Goal: Information Seeking & Learning: Learn about a topic

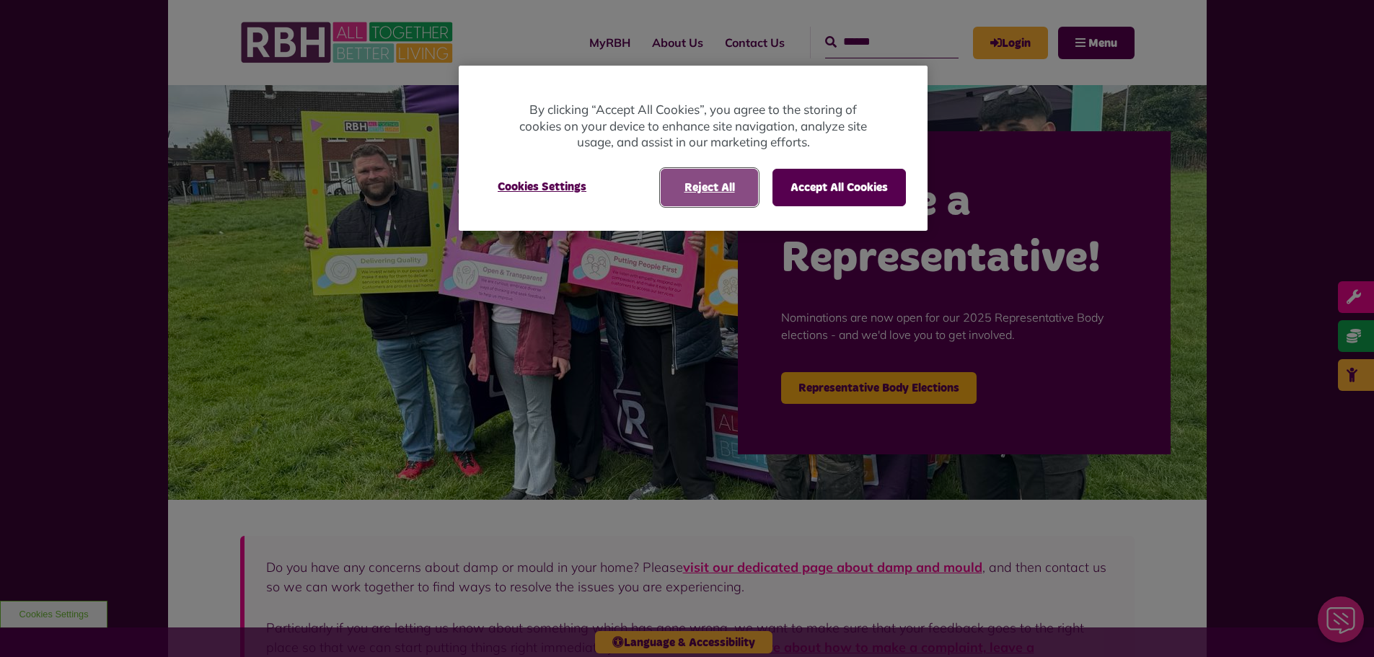
click at [704, 193] on button "Reject All" at bounding box center [709, 188] width 97 height 38
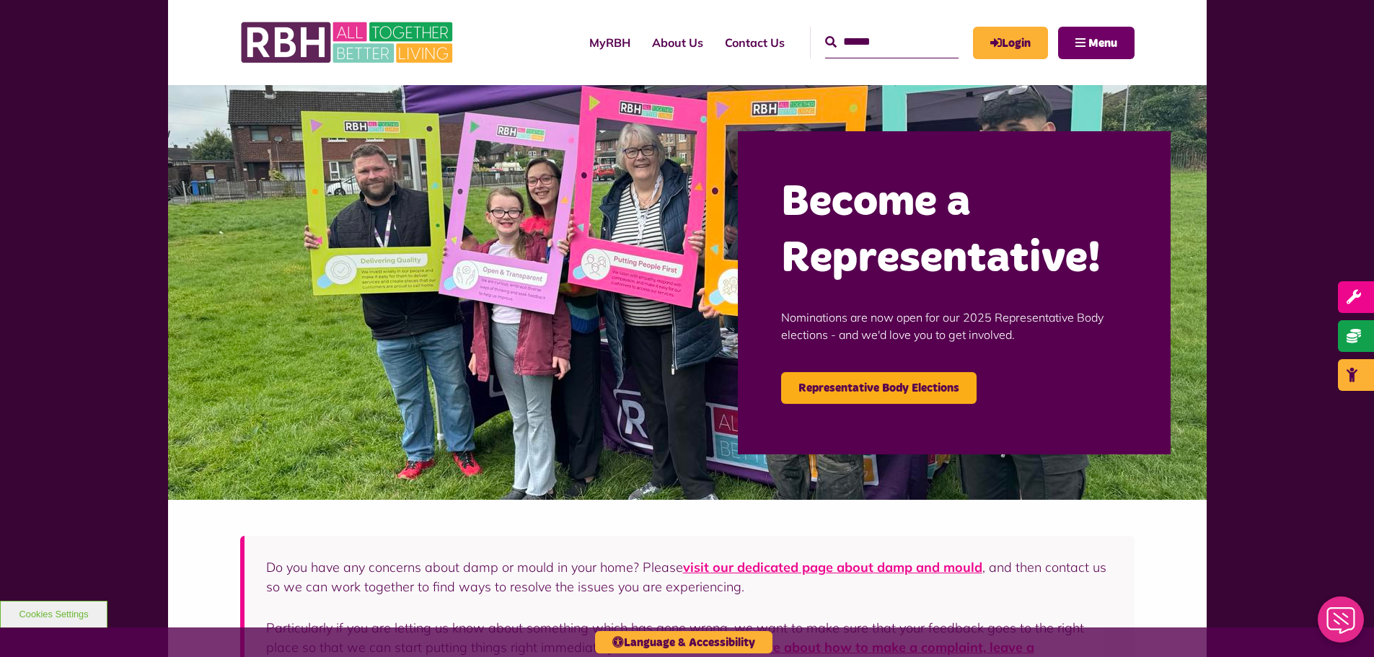
click at [1103, 27] on button "Menu" at bounding box center [1096, 43] width 76 height 32
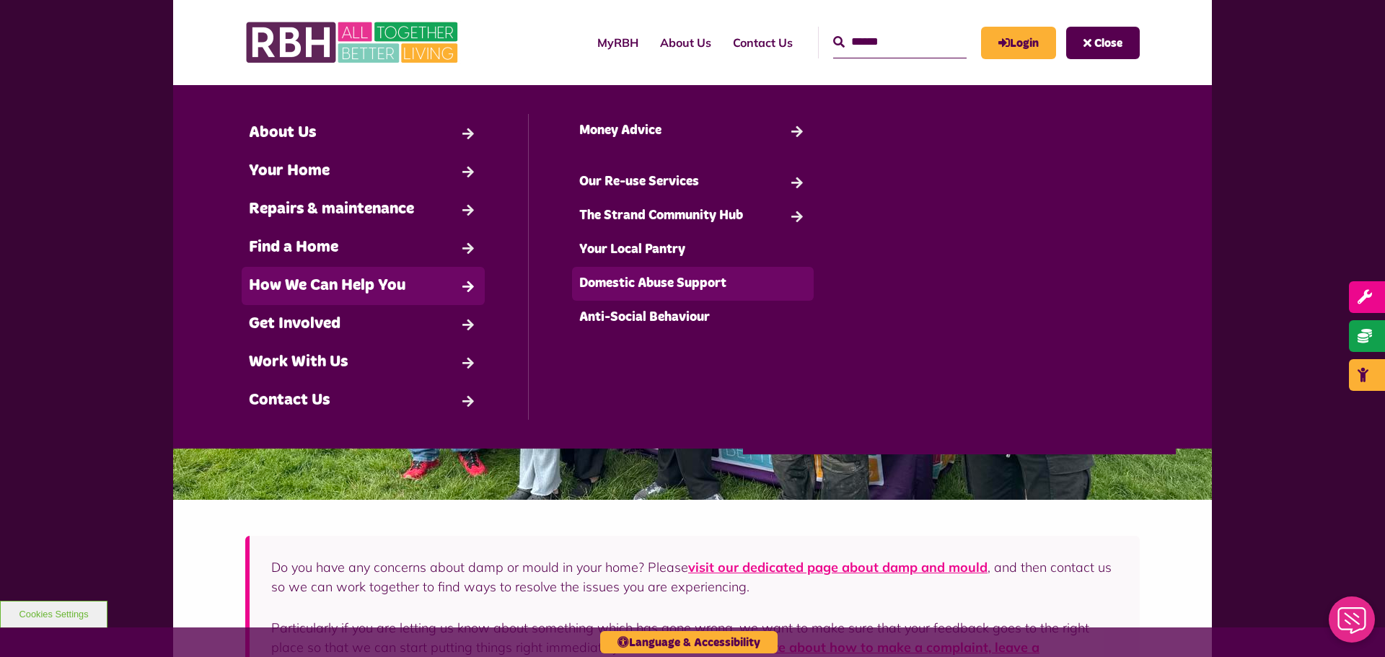
click at [652, 290] on link "Domestic Abuse Support" at bounding box center [693, 284] width 242 height 34
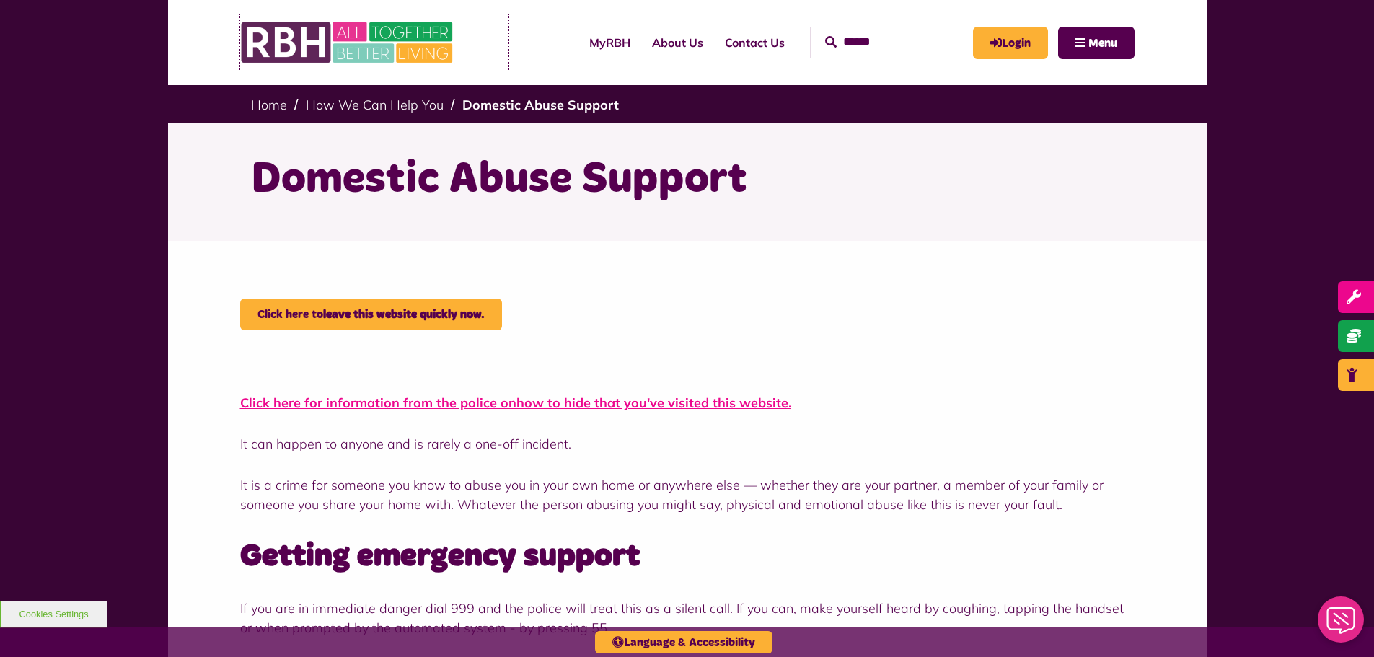
click at [297, 54] on img at bounding box center [348, 42] width 216 height 56
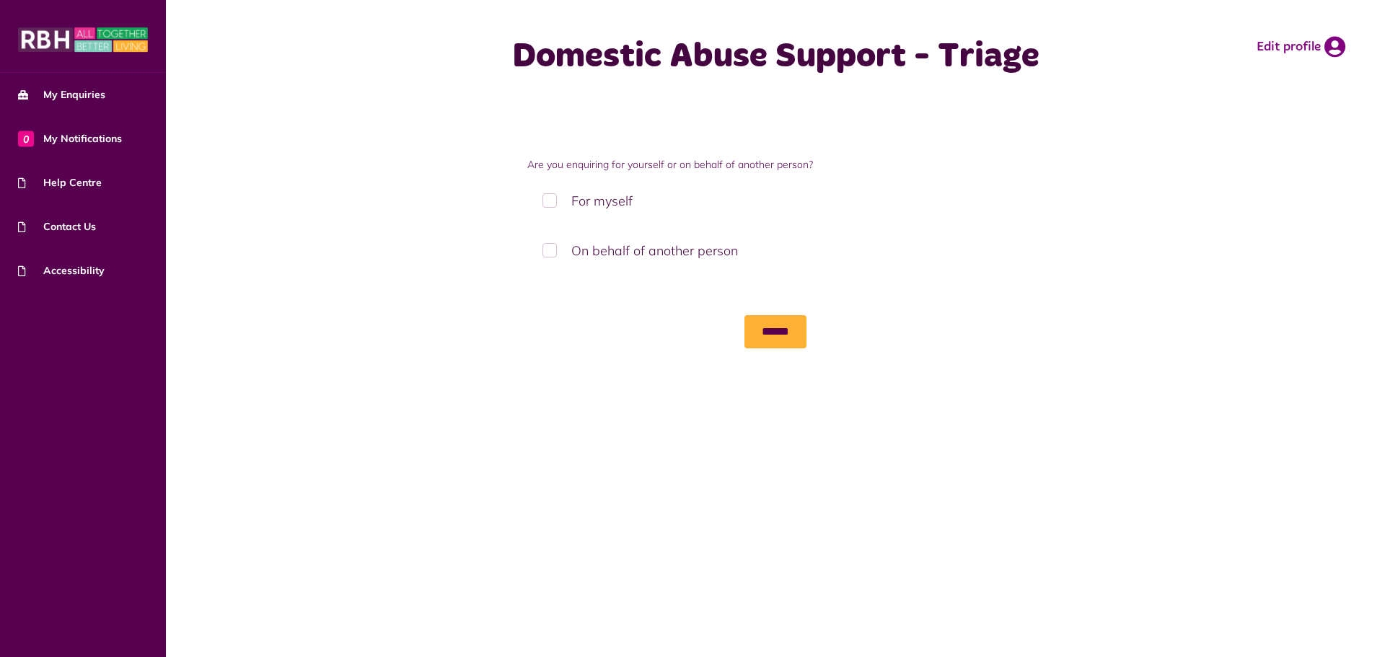
click at [589, 207] on label "For myself" at bounding box center [775, 201] width 497 height 43
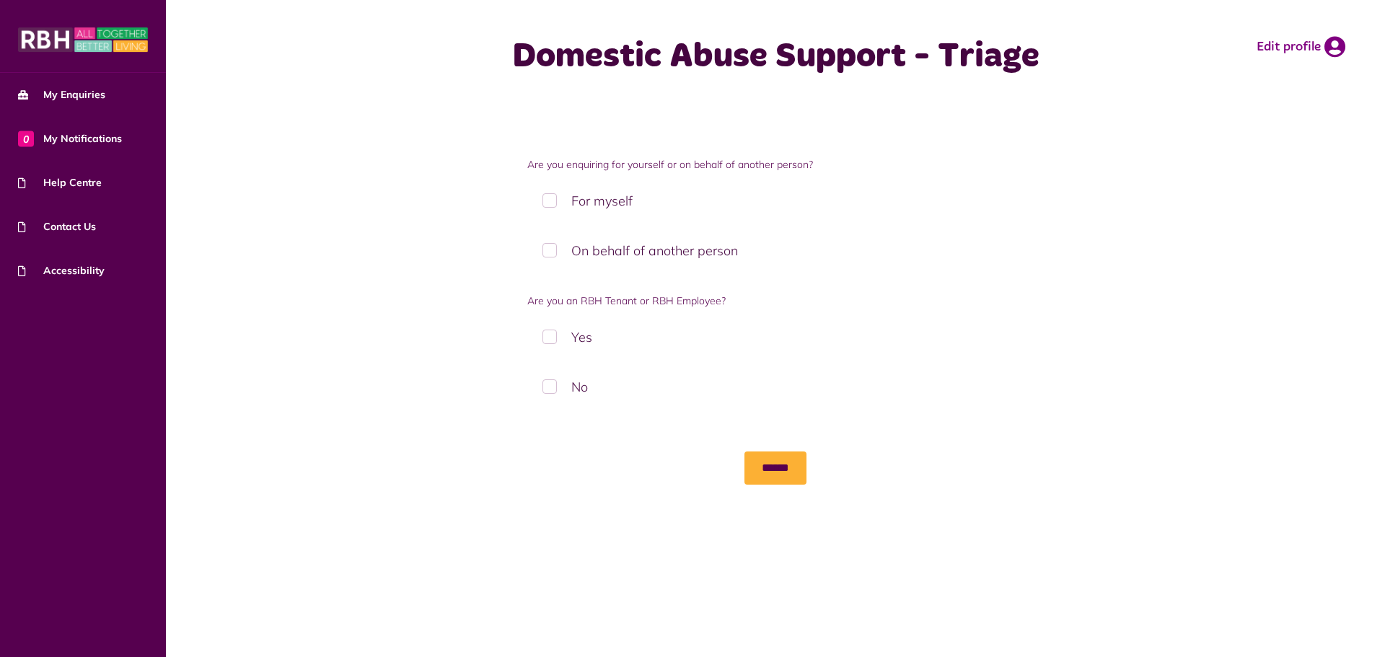
click at [576, 338] on label "Yes" at bounding box center [775, 337] width 497 height 43
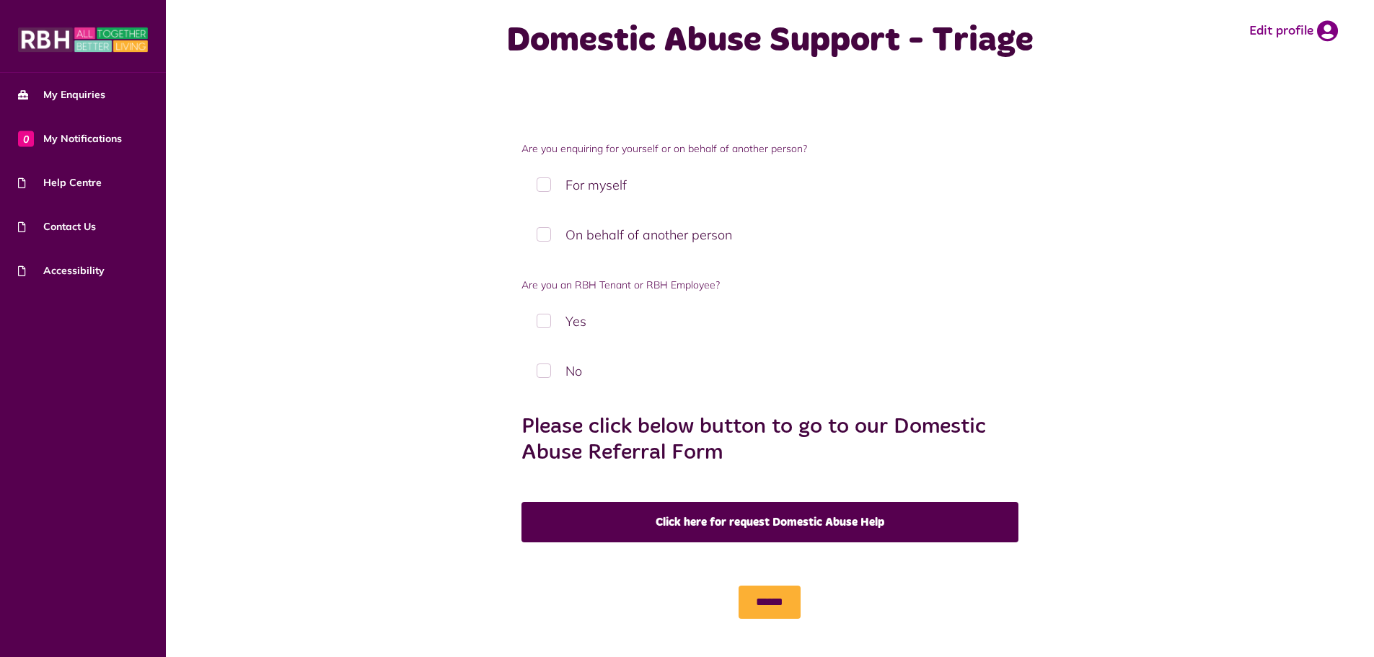
scroll to position [21, 0]
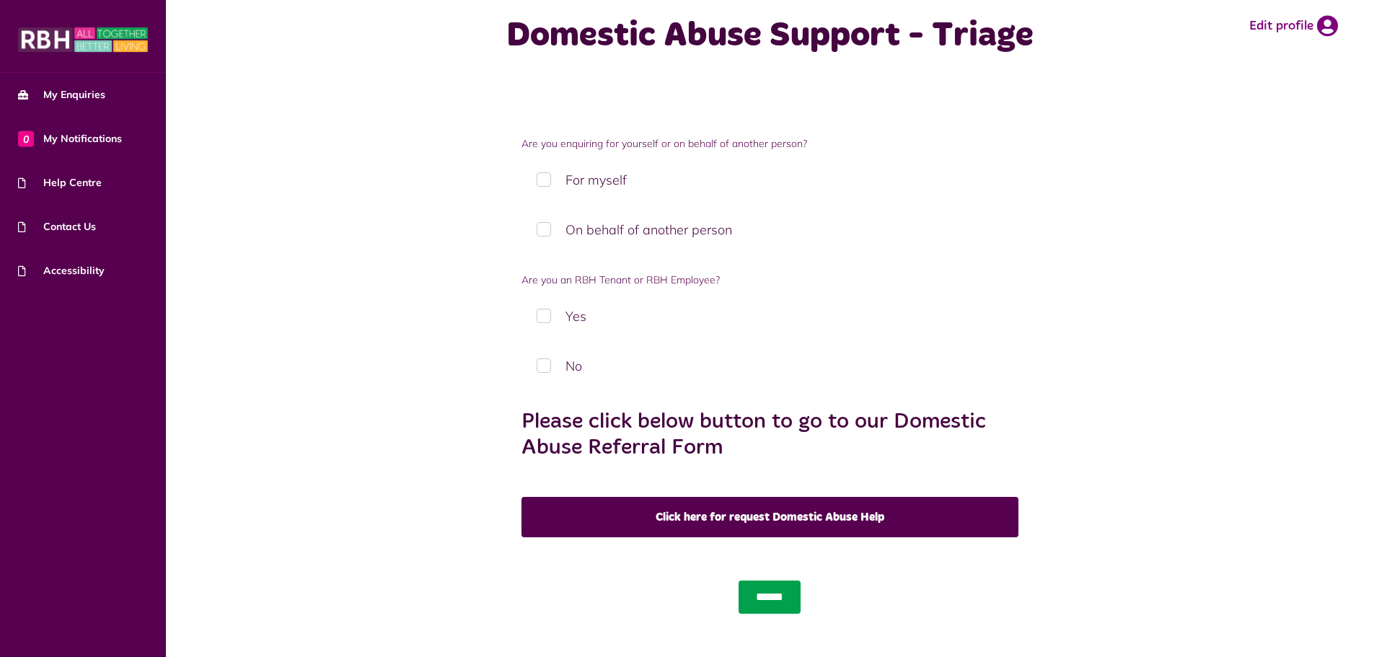
click at [782, 597] on input "******" at bounding box center [770, 597] width 62 height 33
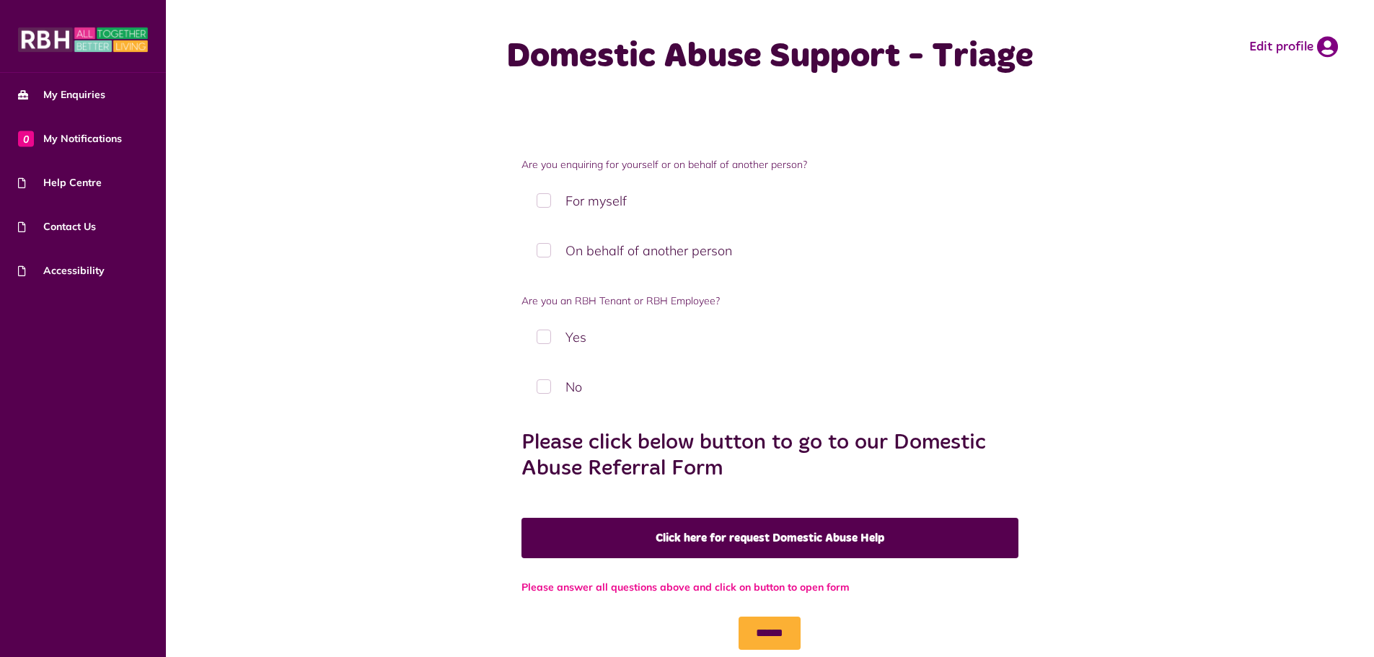
scroll to position [36, 0]
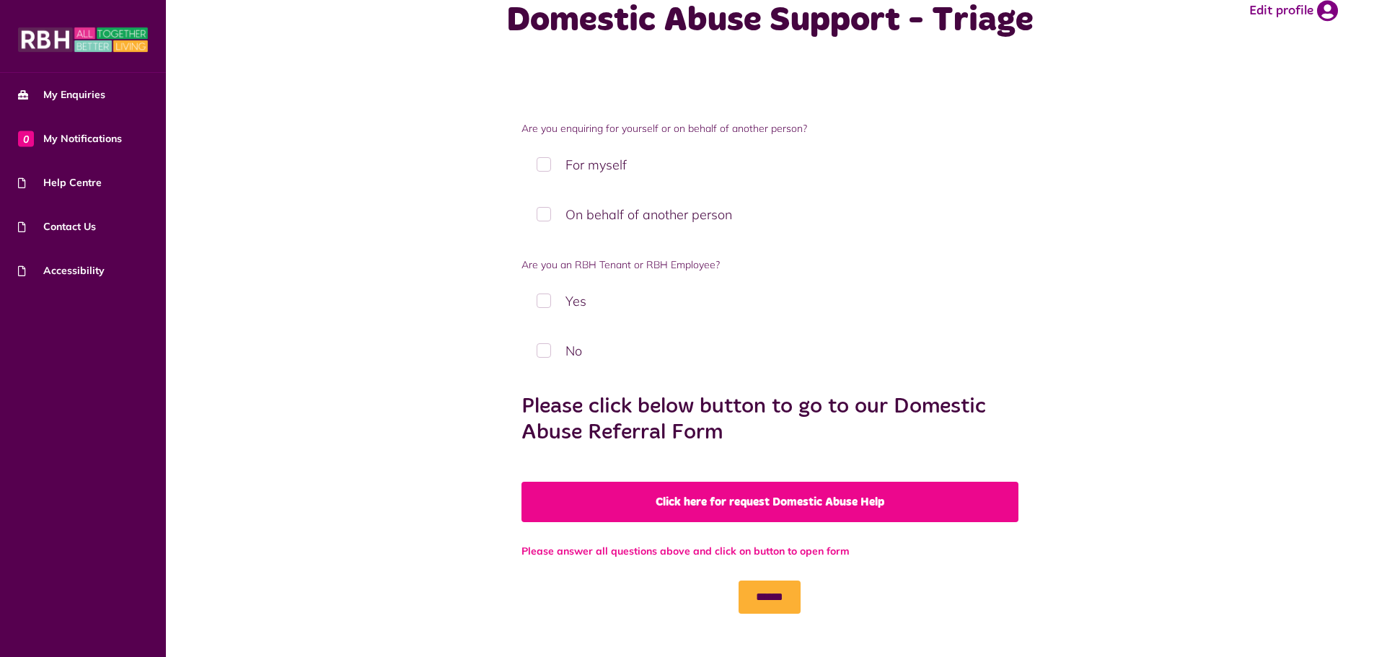
click at [745, 505] on link "Click here for request Domestic Abuse Help" at bounding box center [769, 502] width 497 height 40
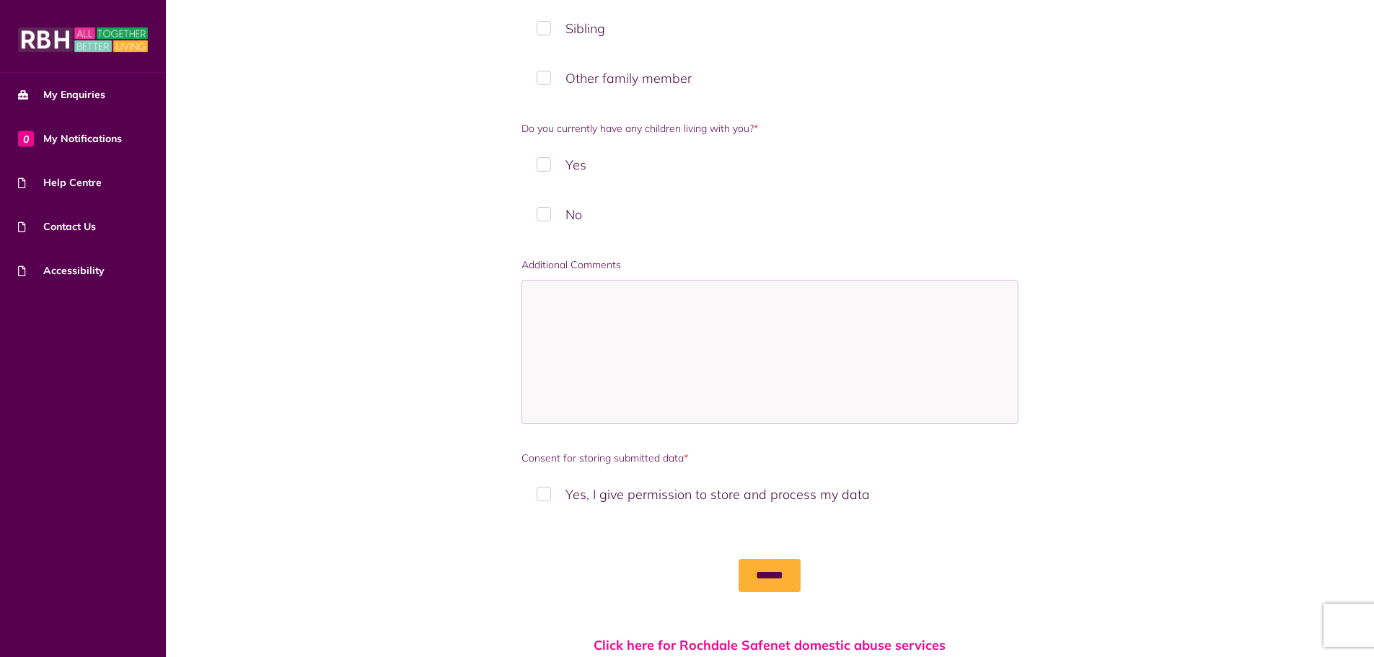
scroll to position [1370, 0]
click at [610, 311] on textarea "Additional Comments" at bounding box center [769, 350] width 497 height 144
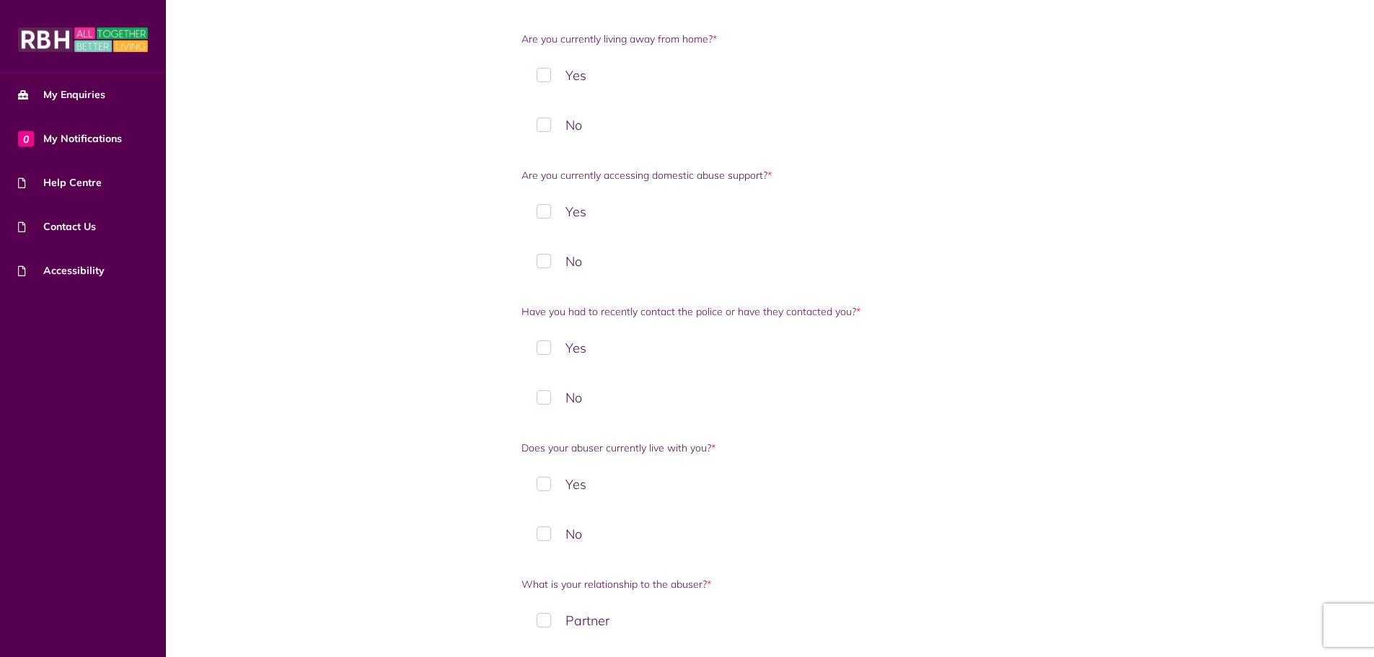
scroll to position [612, 0]
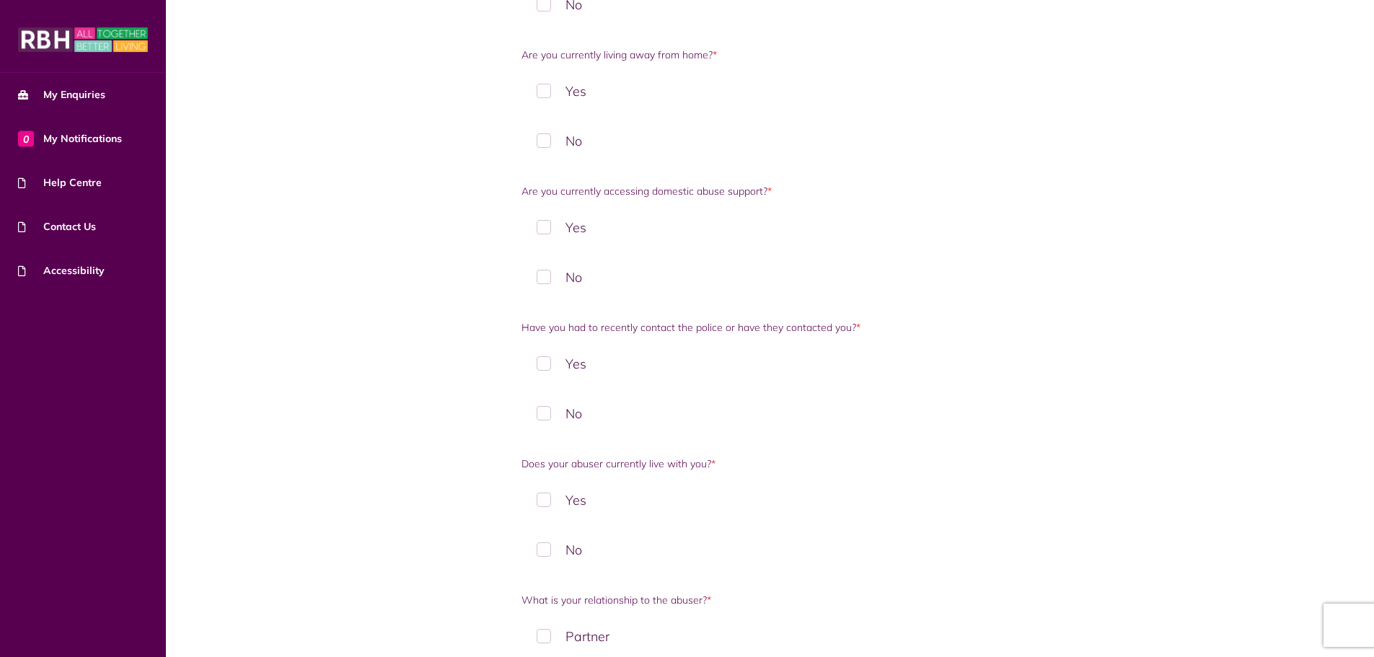
click at [555, 417] on label "No" at bounding box center [769, 413] width 497 height 43
click at [547, 281] on label "No" at bounding box center [769, 277] width 497 height 43
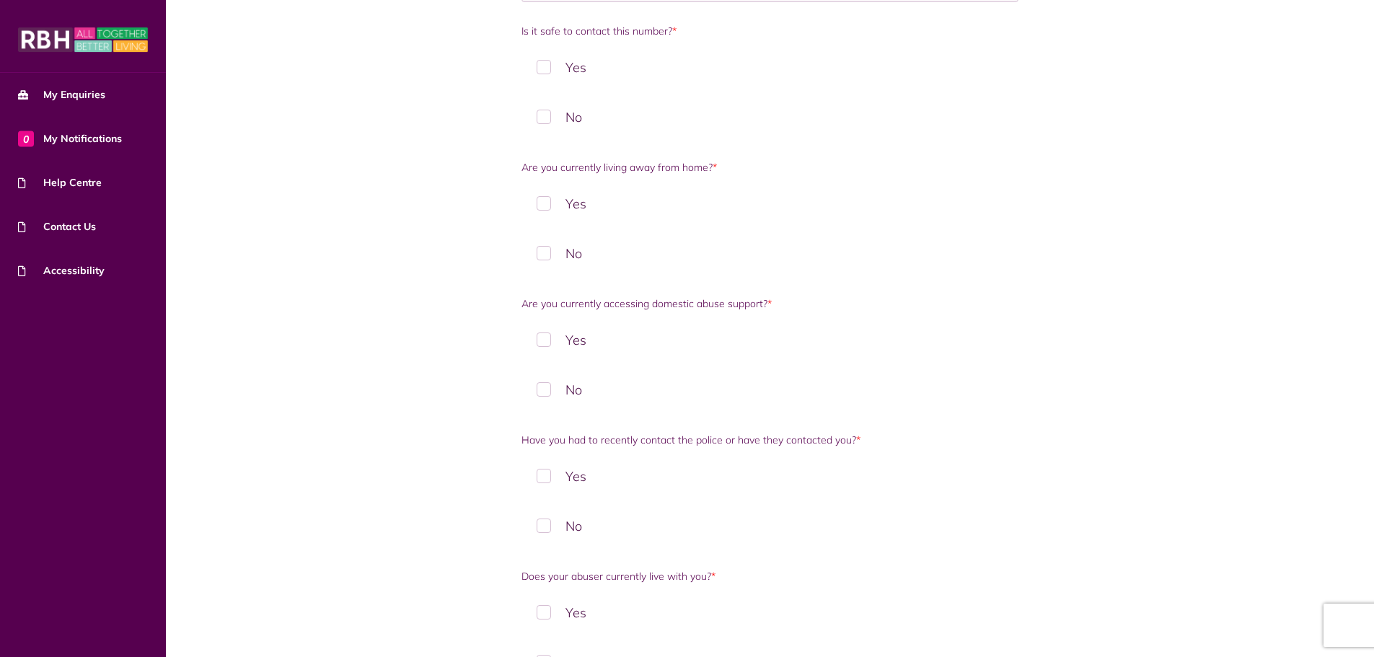
scroll to position [467, 0]
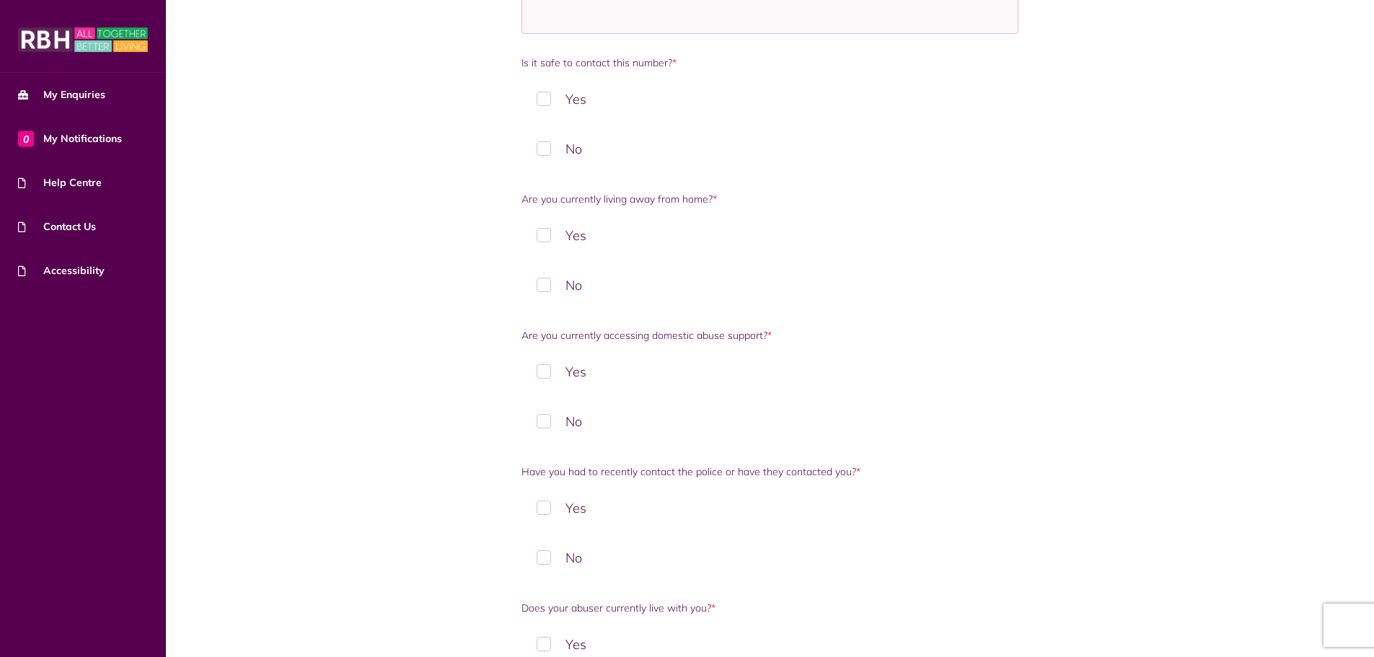
click at [556, 286] on label "No" at bounding box center [769, 285] width 497 height 43
click at [547, 105] on label "Yes" at bounding box center [769, 99] width 497 height 43
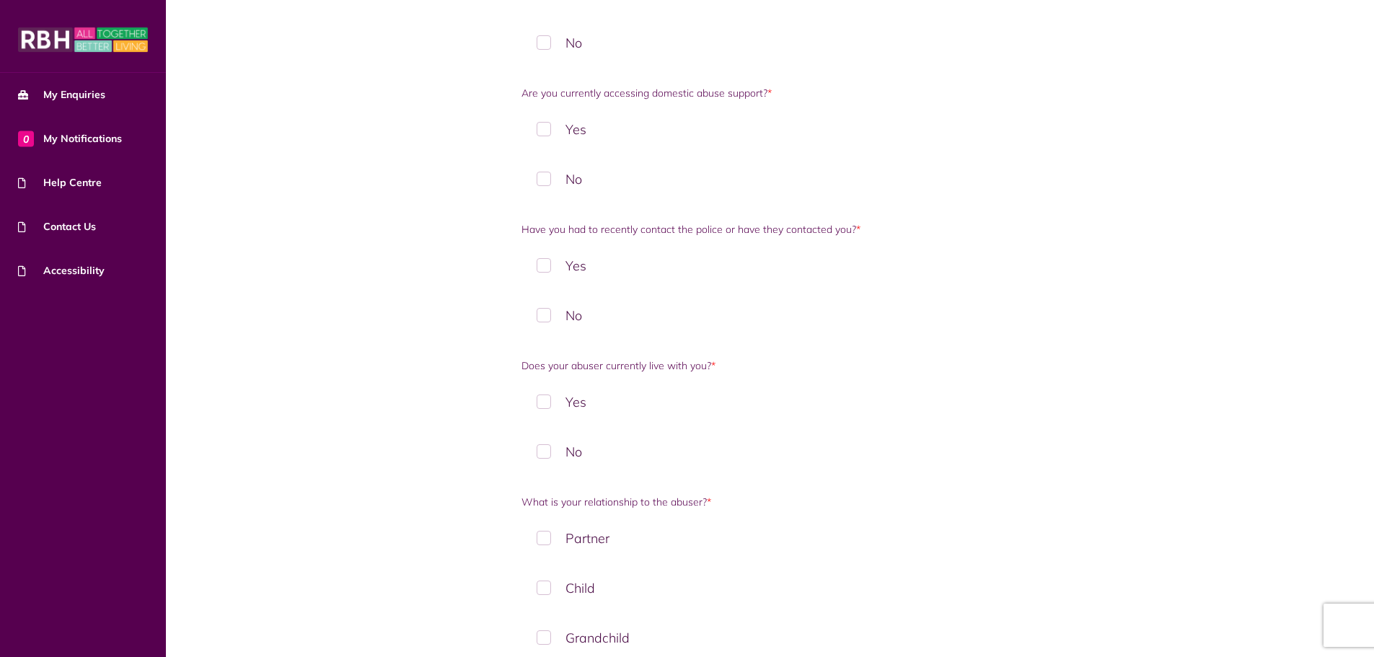
scroll to position [938, 0]
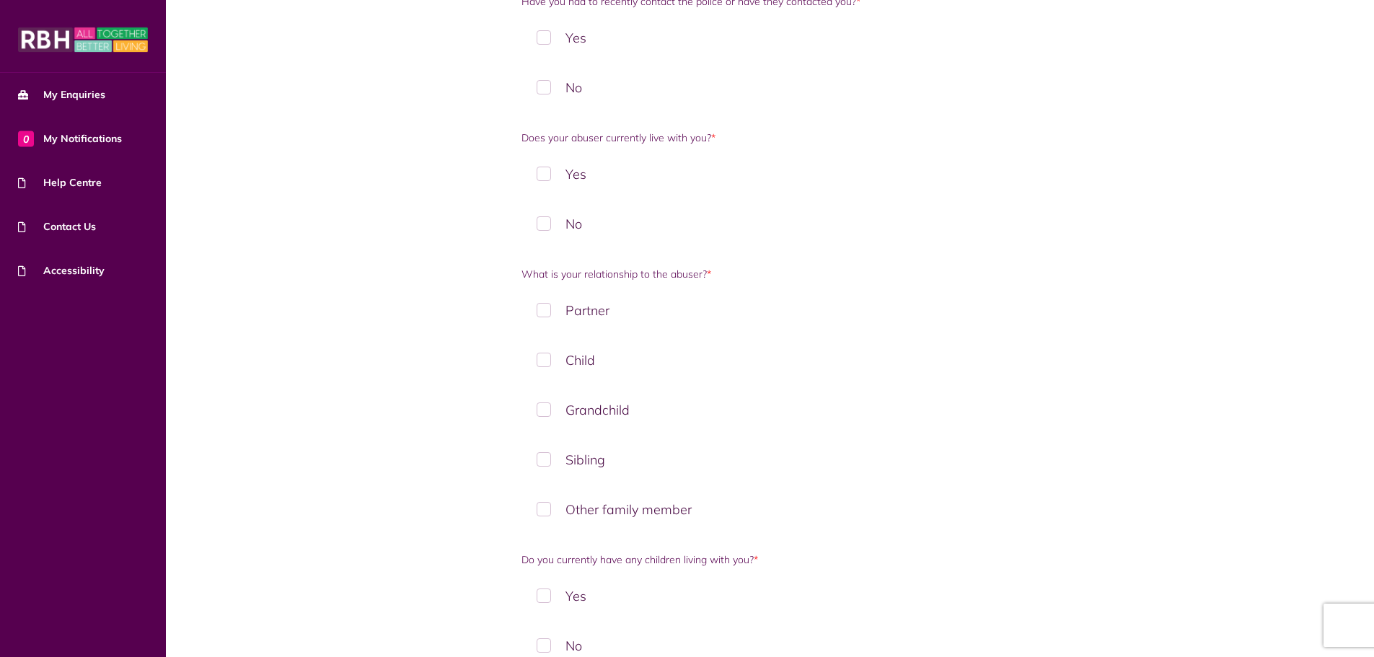
click at [545, 309] on label "Partner" at bounding box center [769, 310] width 497 height 43
click at [557, 176] on label "Yes" at bounding box center [769, 174] width 497 height 43
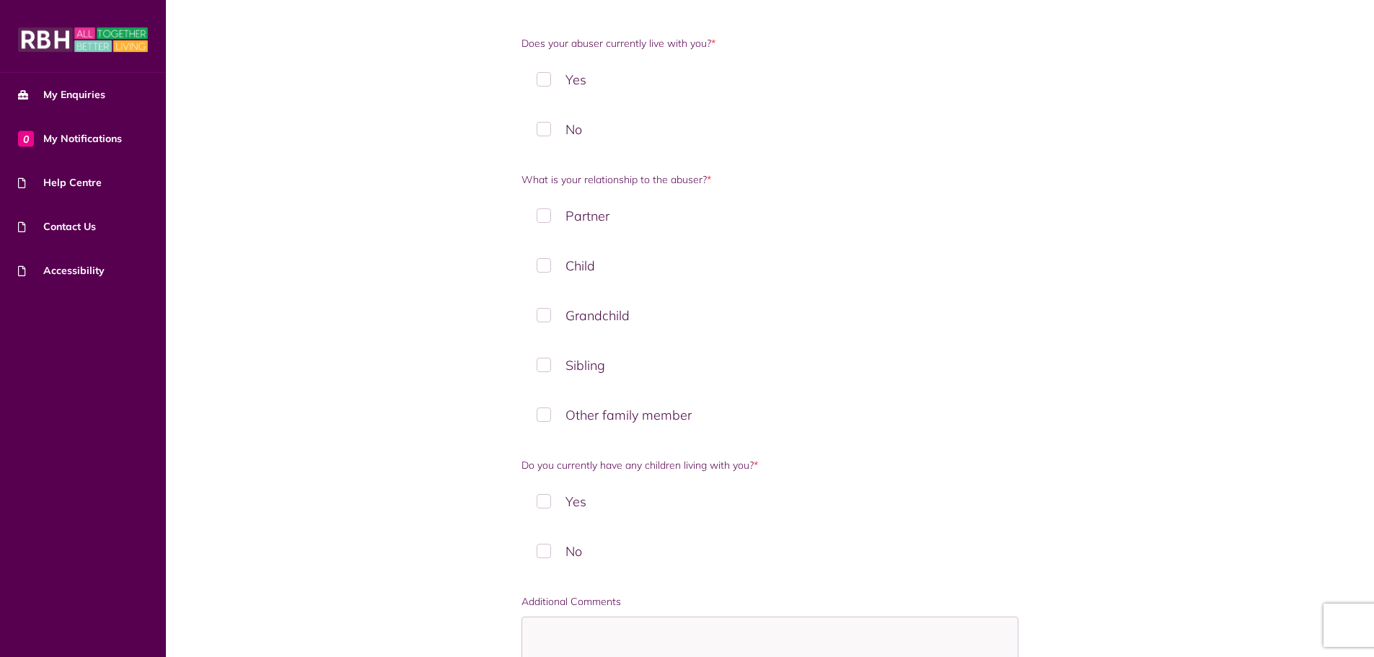
scroll to position [1154, 0]
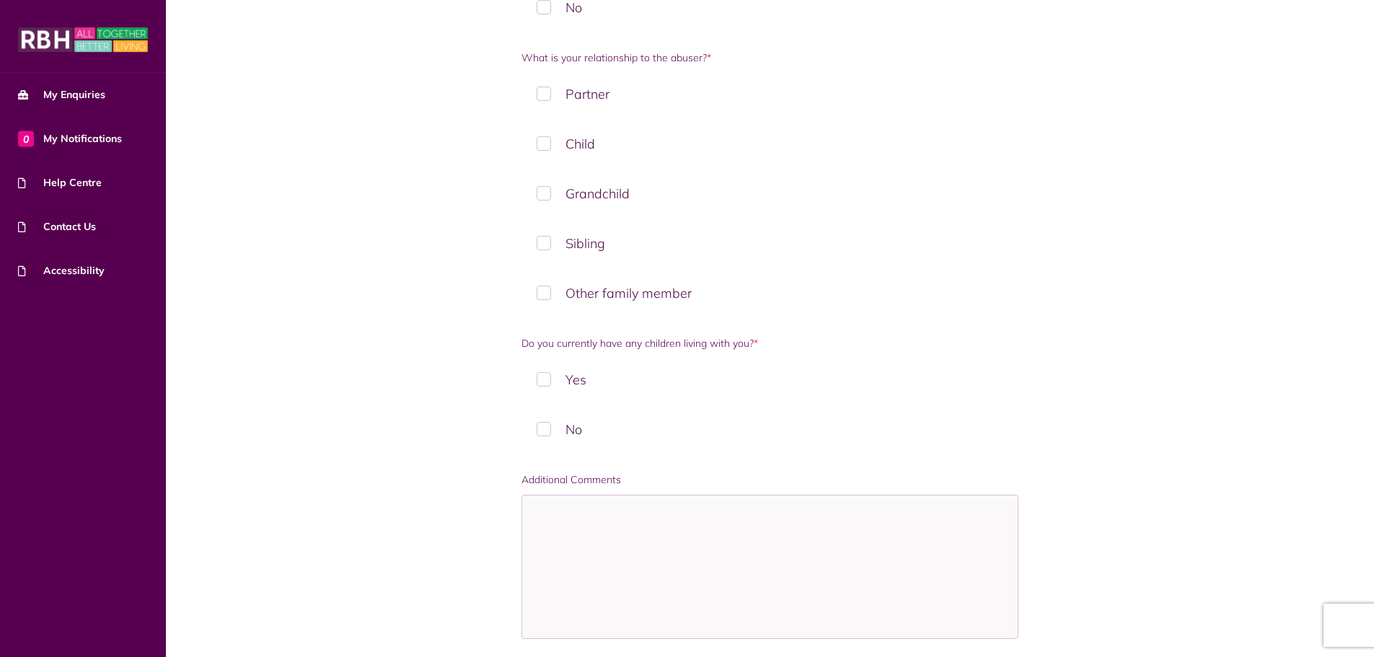
click at [564, 426] on label "No" at bounding box center [769, 429] width 497 height 43
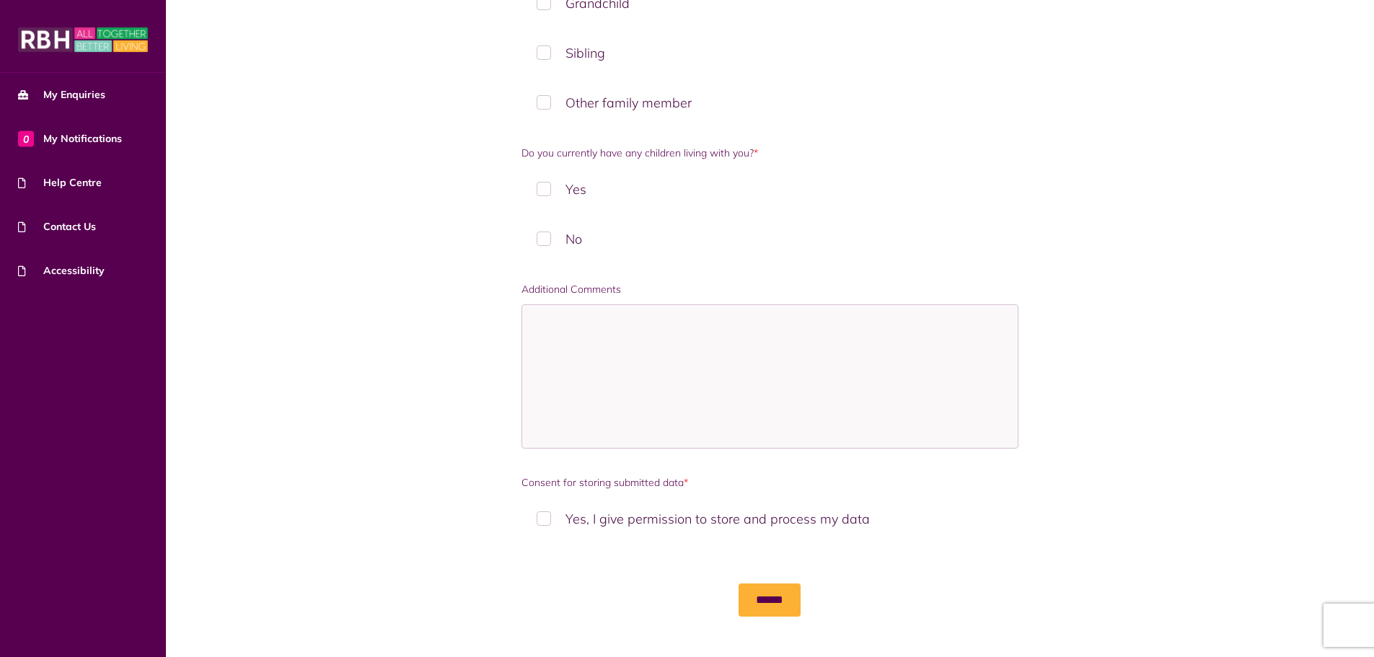
scroll to position [1432, 0]
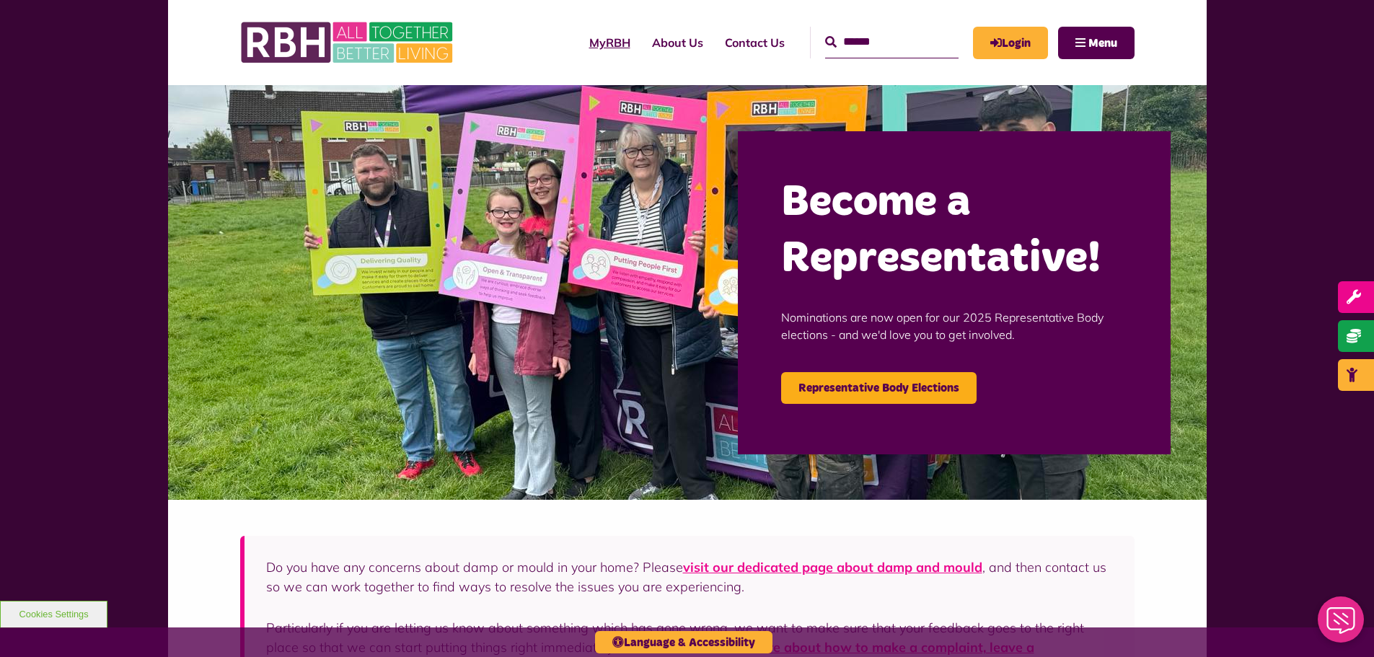
click at [578, 45] on link "MyRBH" at bounding box center [609, 42] width 63 height 39
click at [1109, 44] on span "Menu" at bounding box center [1102, 44] width 29 height 12
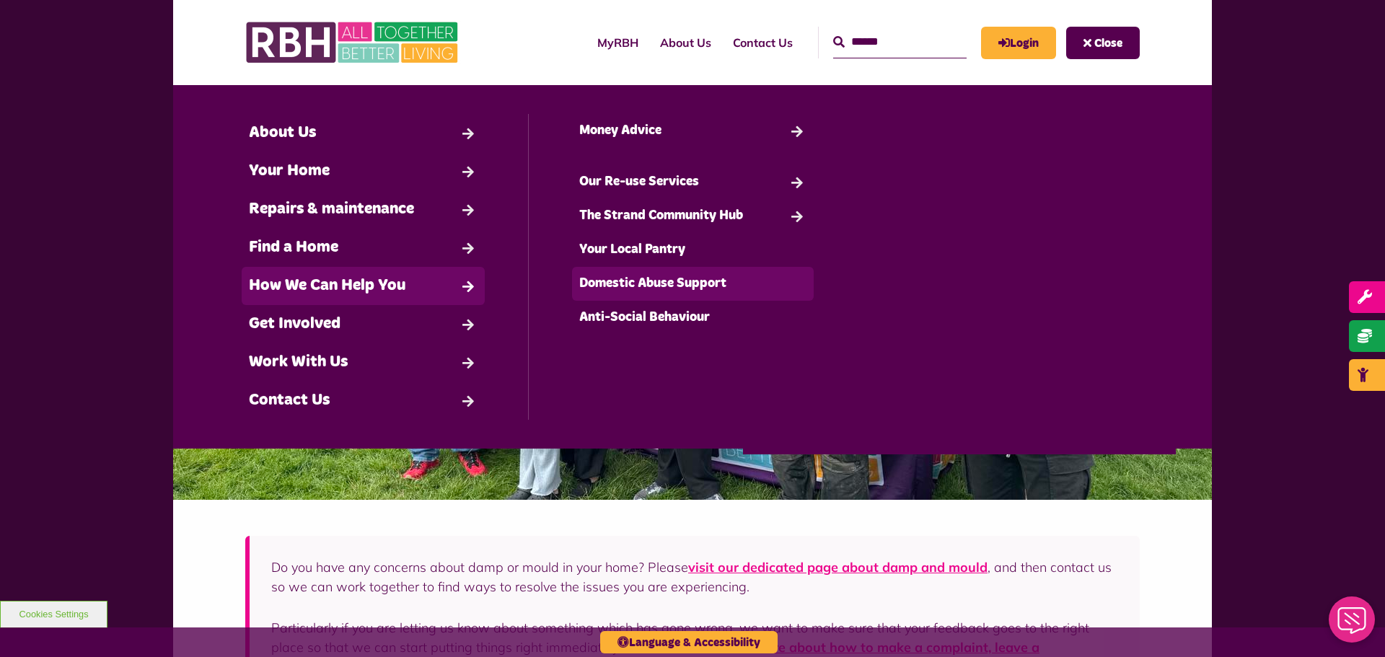
click at [604, 282] on link "Domestic Abuse Support" at bounding box center [693, 284] width 242 height 34
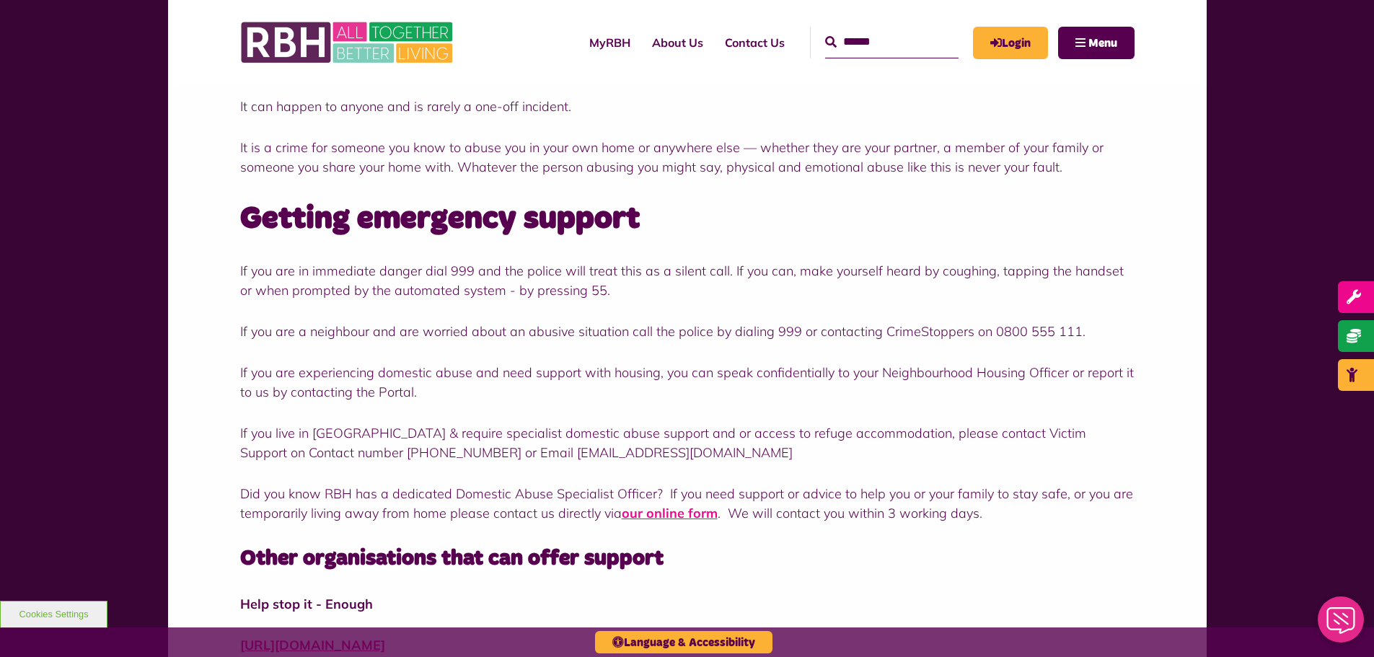
scroll to position [361, 0]
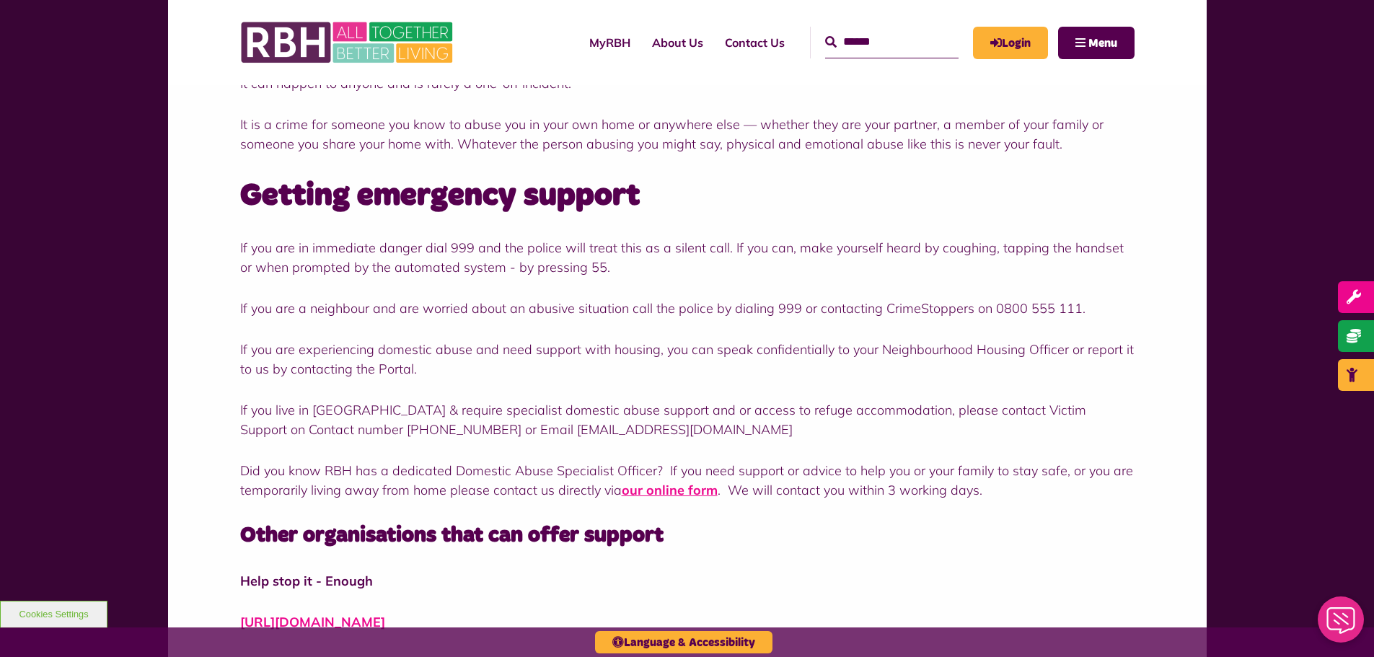
drag, startPoint x: 986, startPoint y: 494, endPoint x: 182, endPoint y: 466, distance: 804.6
click at [182, 466] on div "Click here to leave this website quickly now. Click here for information from t…" at bounding box center [687, 520] width 1039 height 1281
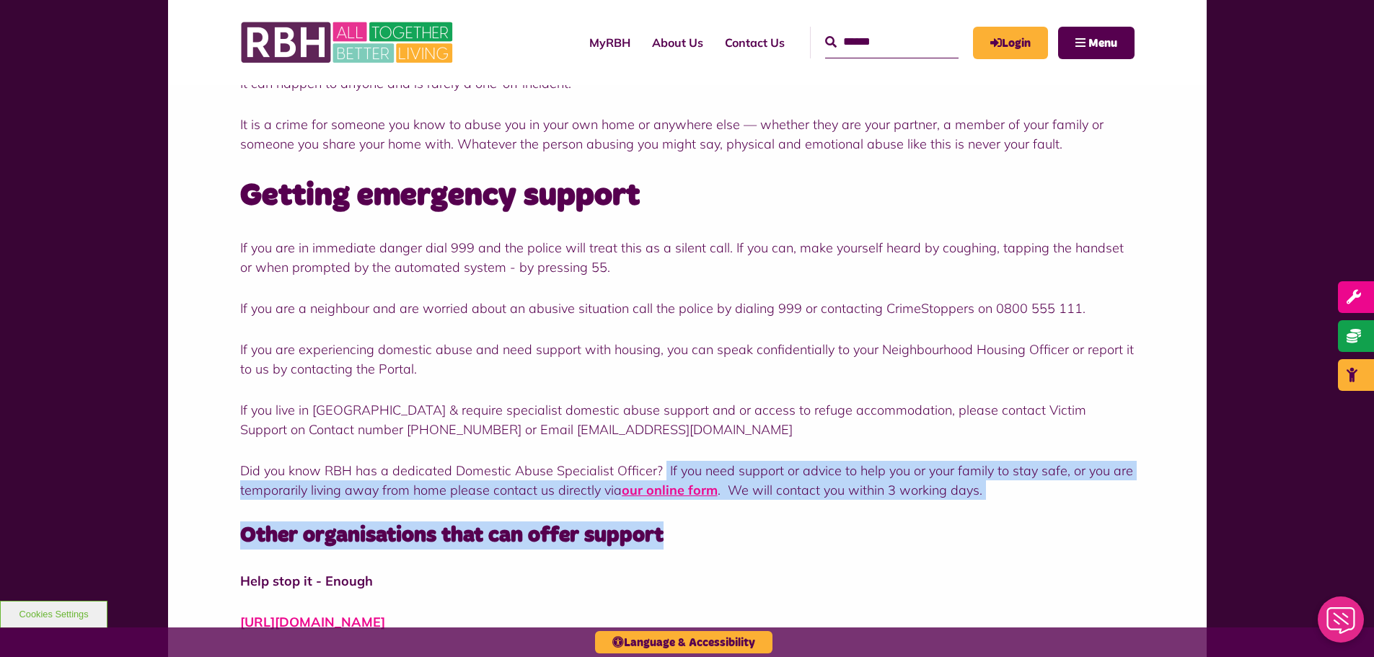
drag, startPoint x: 661, startPoint y: 472, endPoint x: 984, endPoint y: 538, distance: 329.7
click at [984, 538] on div "Click here to leave this website quickly now. Click here for information from t…" at bounding box center [687, 531] width 894 height 1187
click at [984, 538] on h3 "Other organisations that can offer support" at bounding box center [687, 535] width 894 height 28
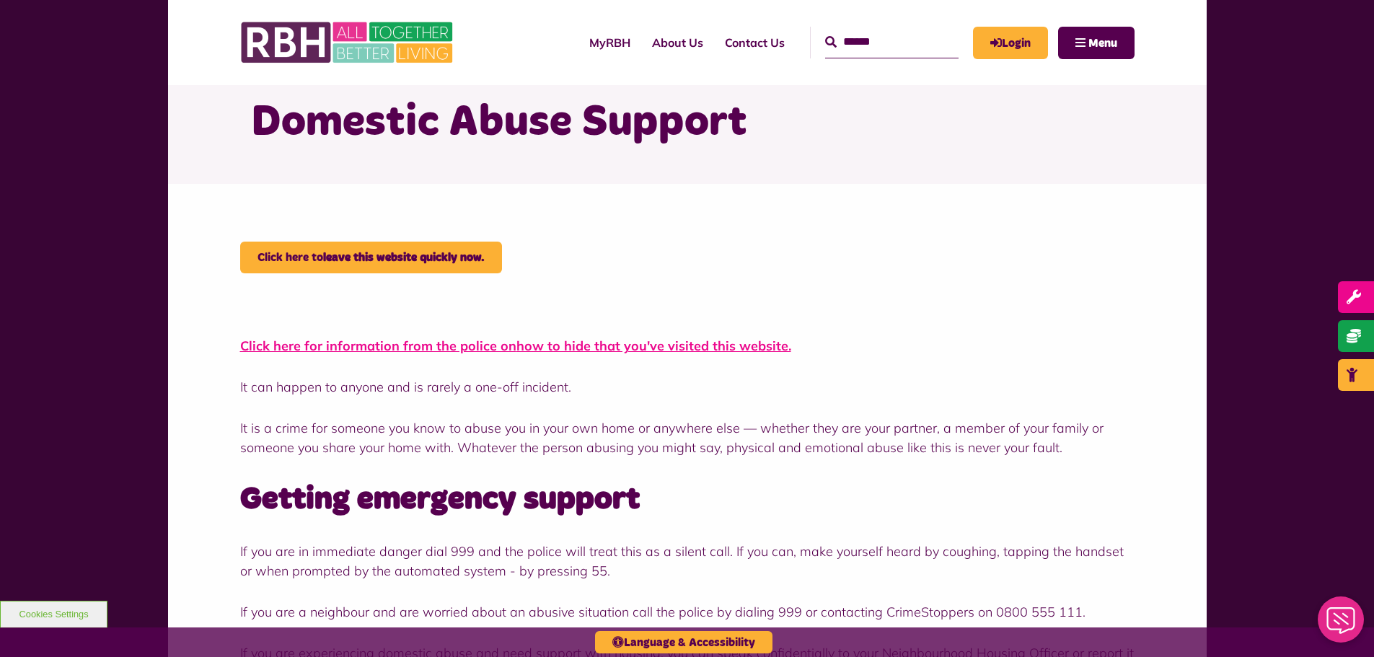
scroll to position [0, 0]
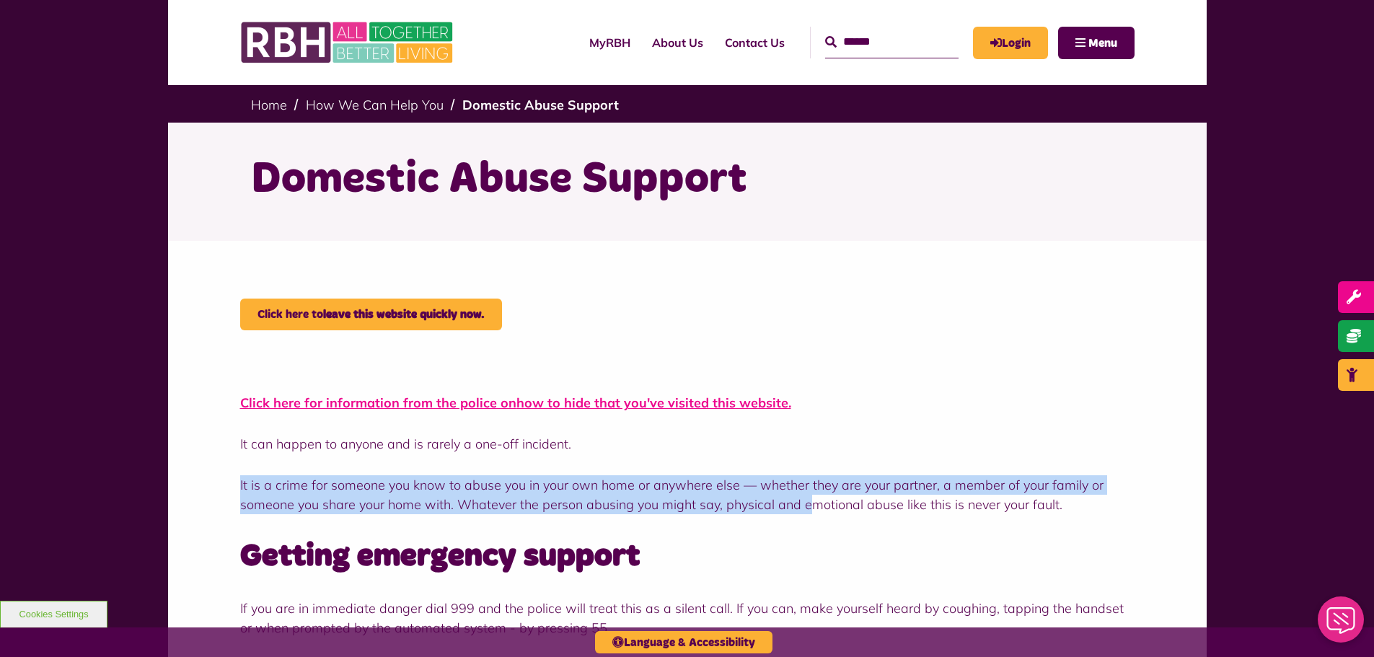
drag, startPoint x: 819, startPoint y: 435, endPoint x: 810, endPoint y: 503, distance: 69.1
click at [810, 503] on p "It is a crime for someone you know to abuse you in your own home or anywhere el…" at bounding box center [687, 494] width 894 height 39
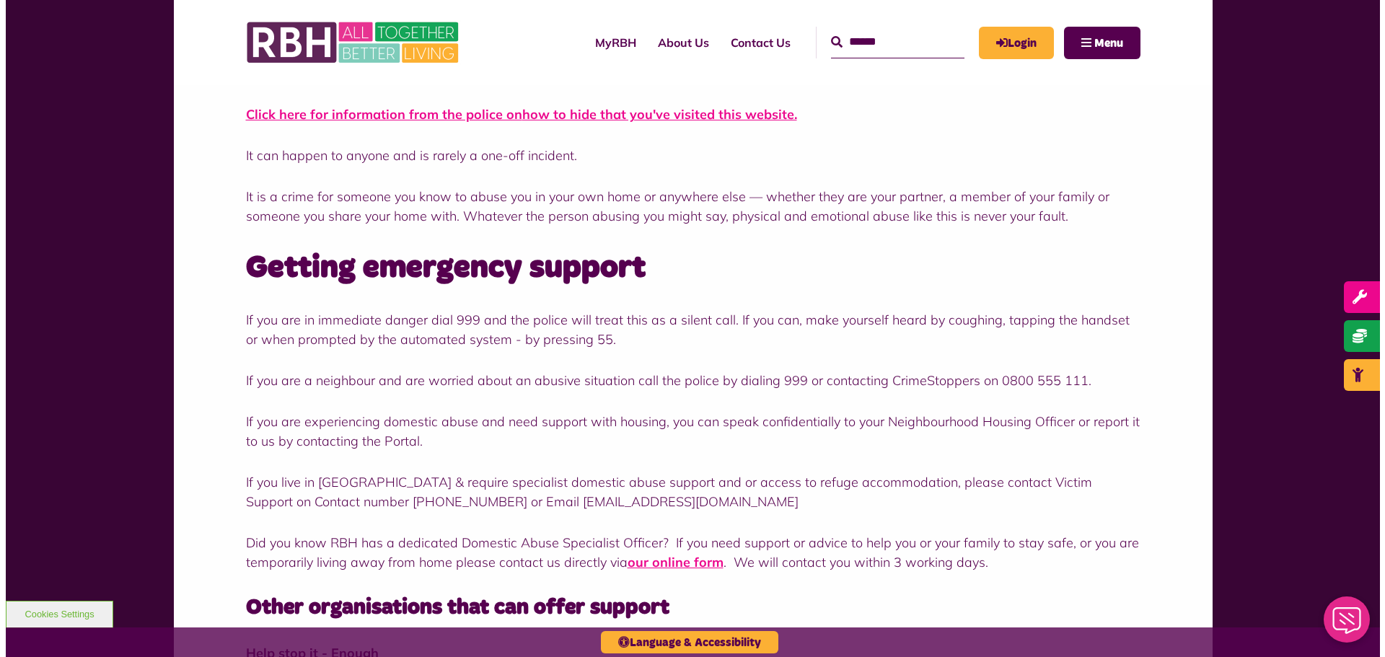
scroll to position [361, 0]
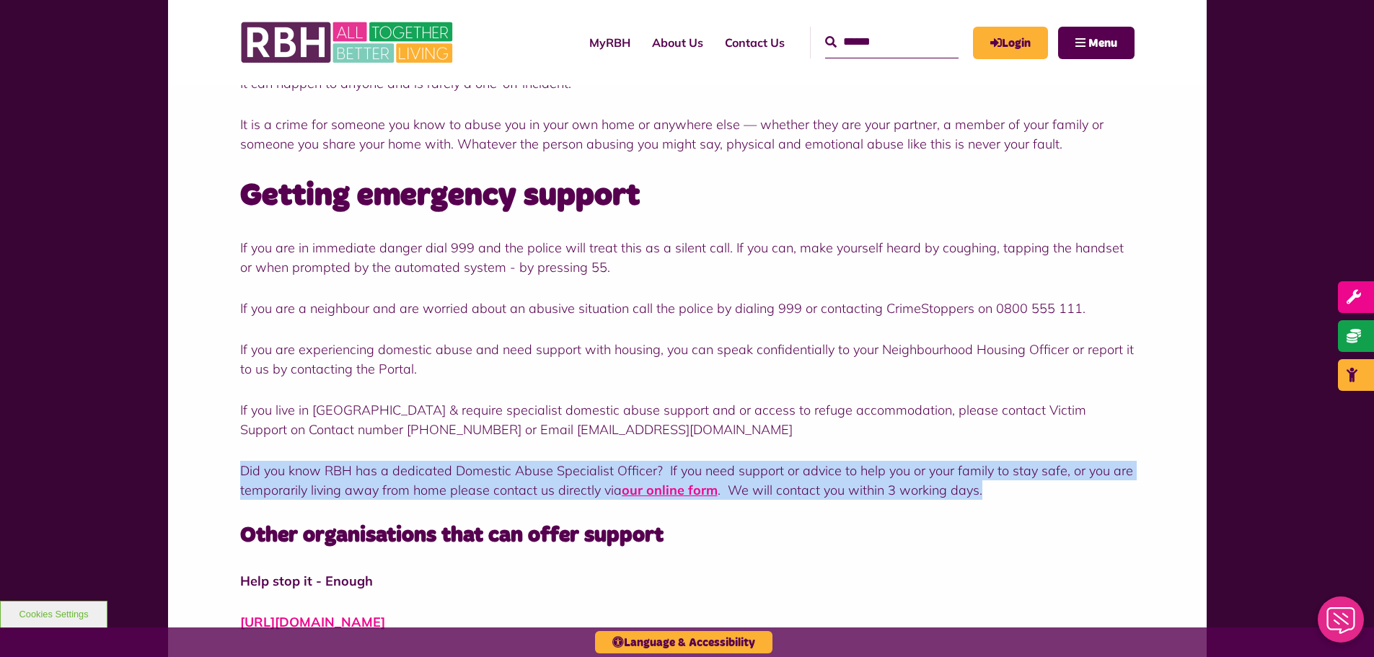
drag, startPoint x: 977, startPoint y: 494, endPoint x: 190, endPoint y: 447, distance: 787.5
click at [190, 447] on div "Click here to leave this website quickly now. Click here for information from t…" at bounding box center [687, 520] width 1039 height 1281
click at [191, 461] on div "Click here to leave this website quickly now. Click here for information from t…" at bounding box center [687, 520] width 1039 height 1281
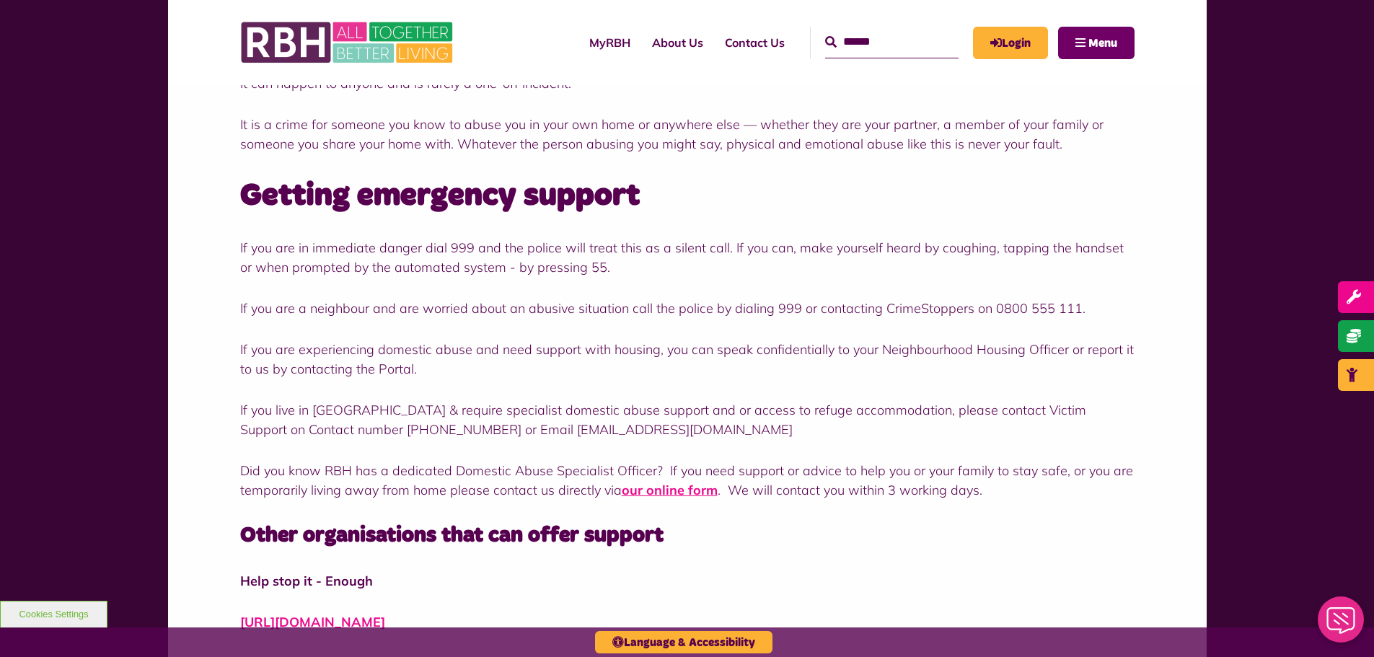
click at [1109, 34] on button "Menu" at bounding box center [1096, 43] width 76 height 32
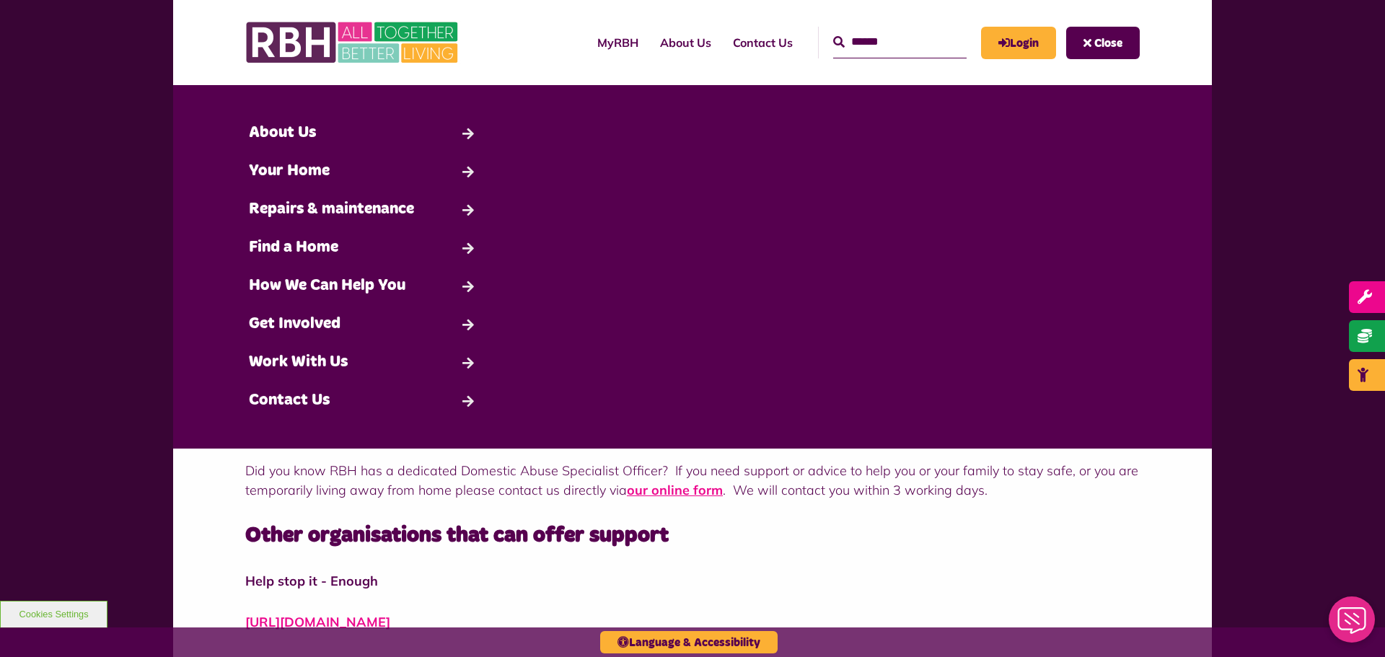
click at [330, 582] on strong "Help stop it - Enough" at bounding box center [311, 581] width 133 height 17
click at [938, 509] on div "Click here to leave this website quickly now. Click here for information from t…" at bounding box center [692, 531] width 894 height 1187
